Goal: Find specific page/section: Find specific page/section

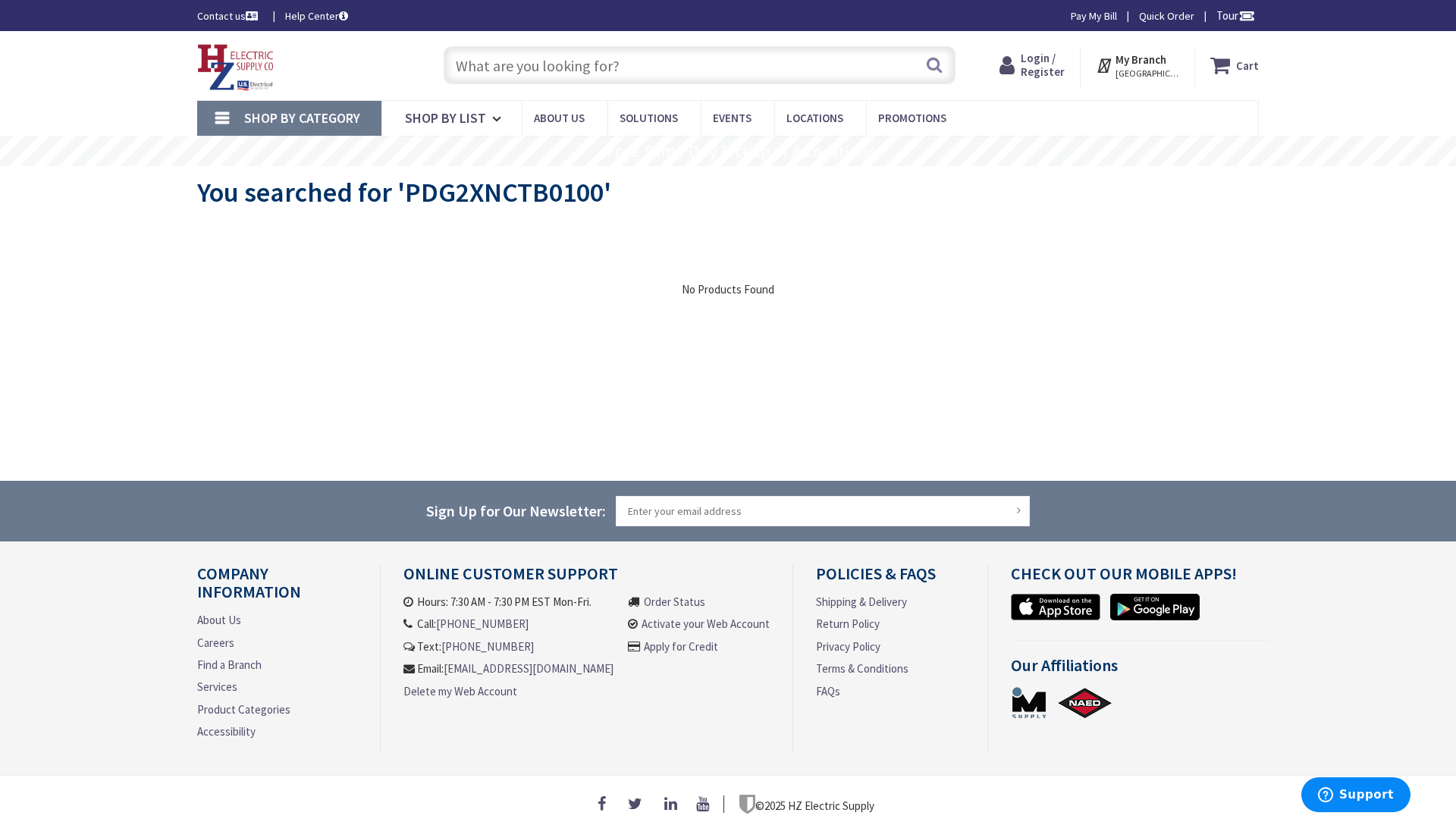
type input "Central Pk, 909 Kiely Blvd, Santa Clara, CA 95051, USA"
